Goal: Find specific page/section: Find specific page/section

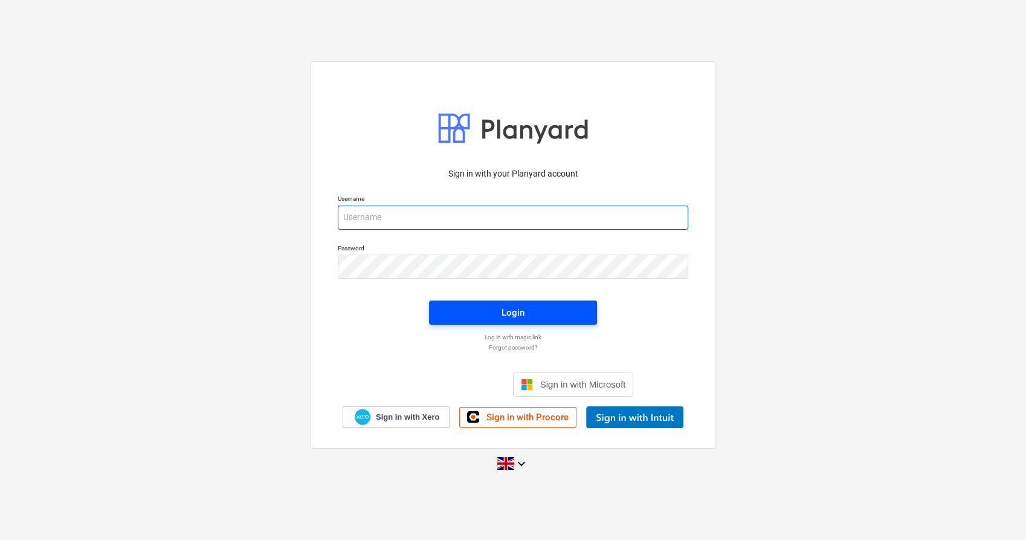
type input "[EMAIL_ADDRESS][PERSON_NAME][DOMAIN_NAME]"
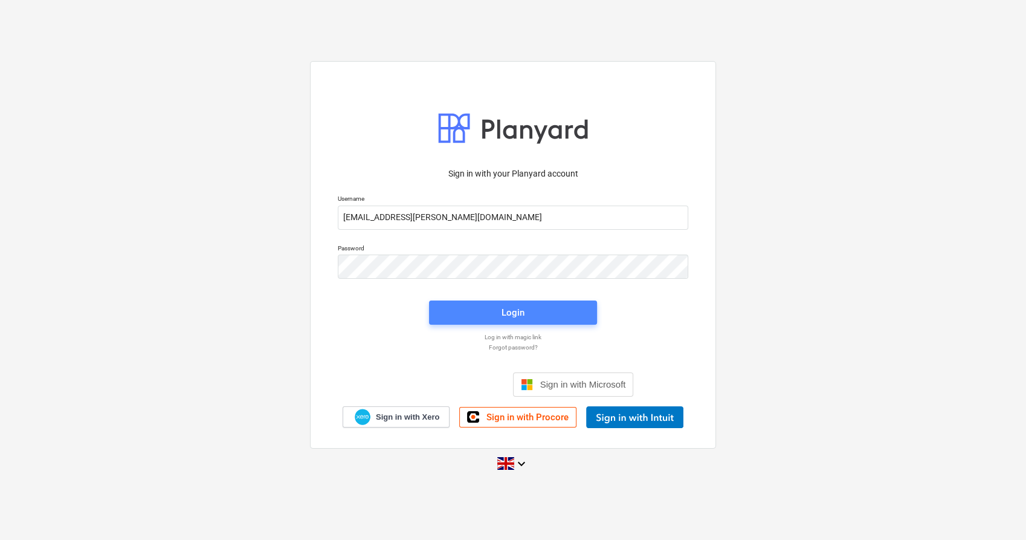
click at [493, 314] on span "Login" at bounding box center [513, 313] width 139 height 16
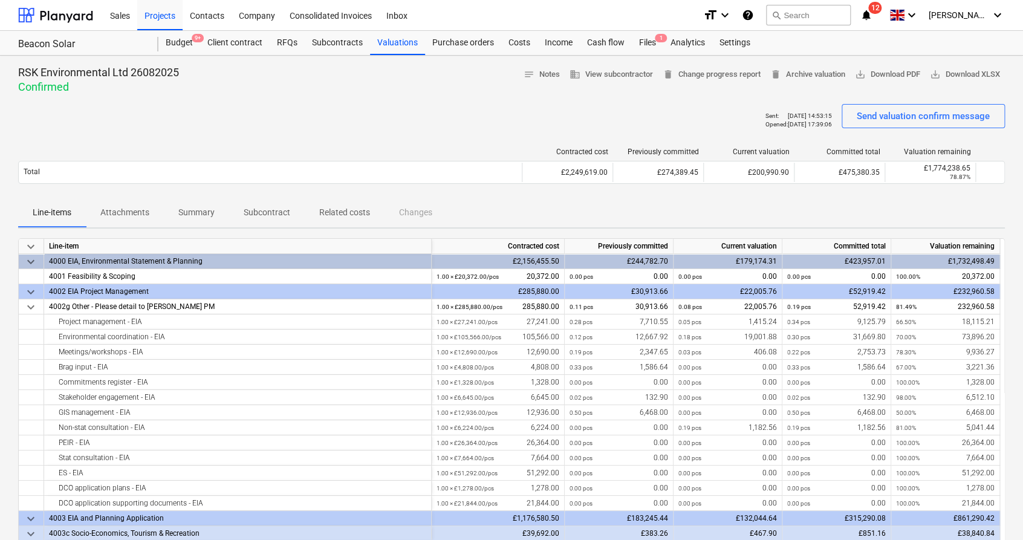
click at [872, 13] on icon "notifications" at bounding box center [866, 15] width 12 height 15
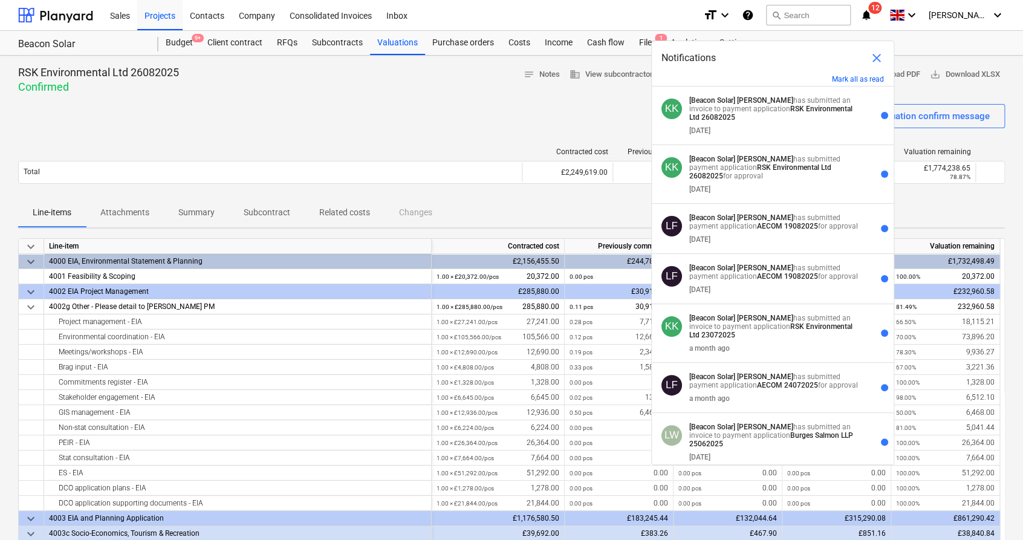
click at [366, 99] on div at bounding box center [511, 99] width 987 height 10
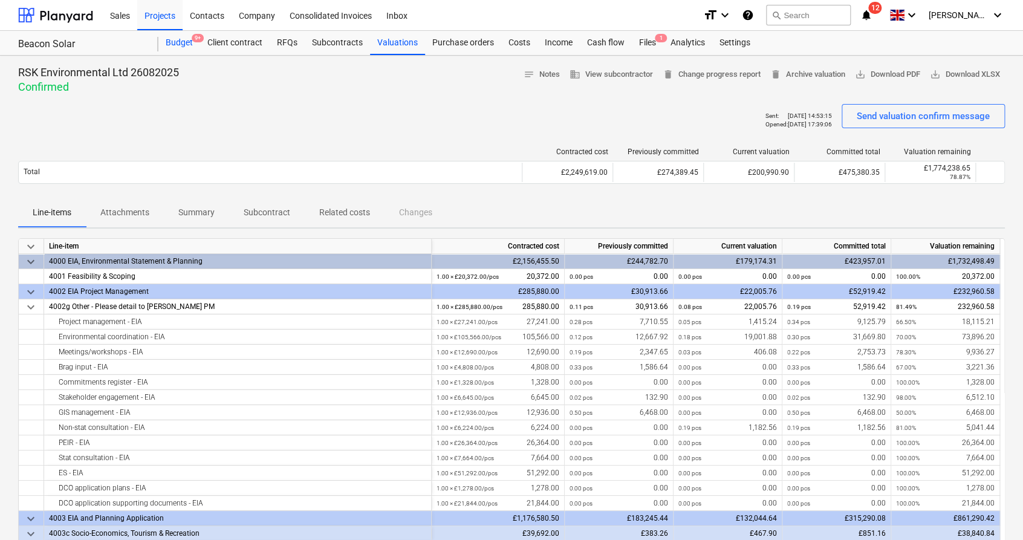
click at [178, 44] on div "Budget 9+" at bounding box center [179, 43] width 42 height 24
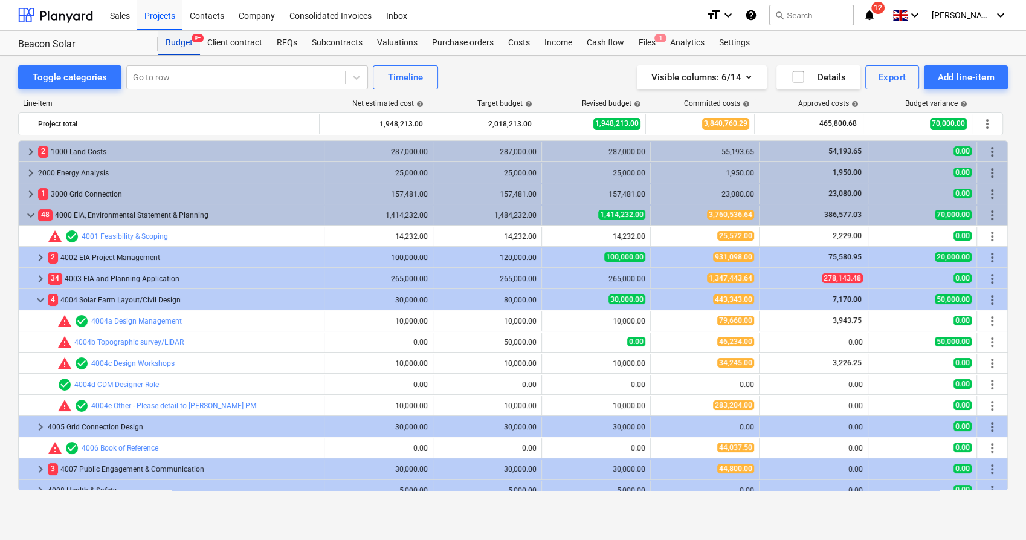
click at [178, 44] on div "Budget 9+" at bounding box center [179, 43] width 42 height 24
